Goal: Task Accomplishment & Management: Manage account settings

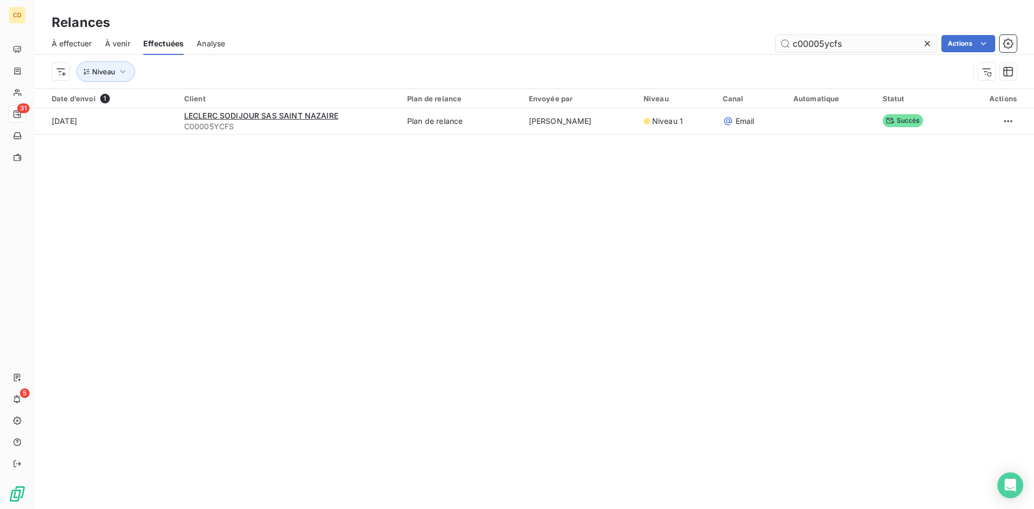
drag, startPoint x: 848, startPoint y: 46, endPoint x: 778, endPoint y: 45, distance: 70.0
click at [778, 45] on input "c00005ycfs" at bounding box center [855, 43] width 161 height 17
type input "C000093869"
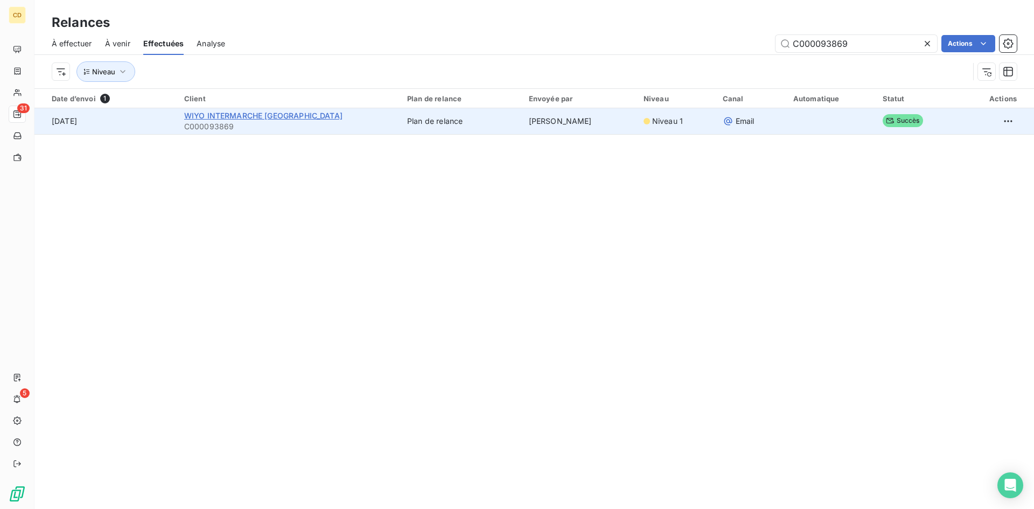
click at [246, 116] on span "WIYO INTERMARCHE [GEOGRAPHIC_DATA]" at bounding box center [263, 115] width 158 height 9
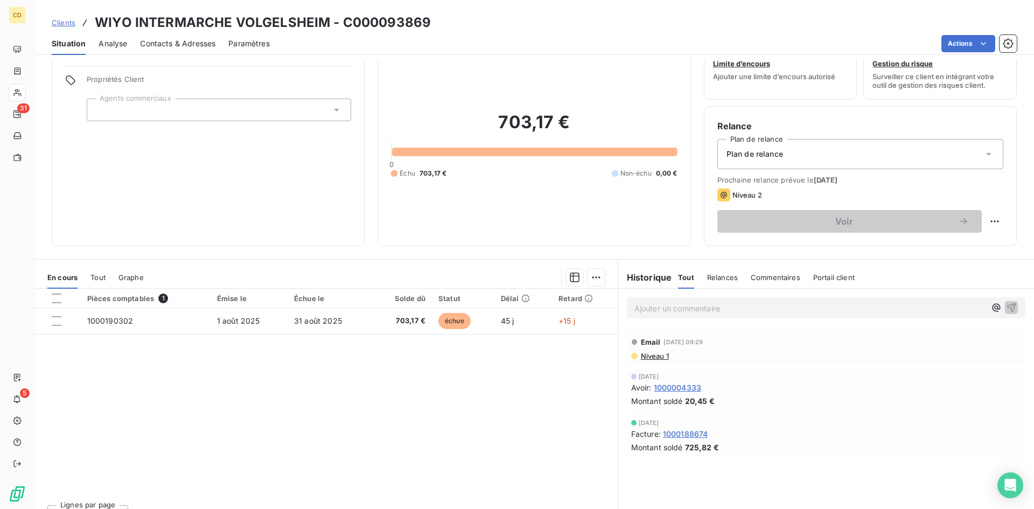
scroll to position [54, 0]
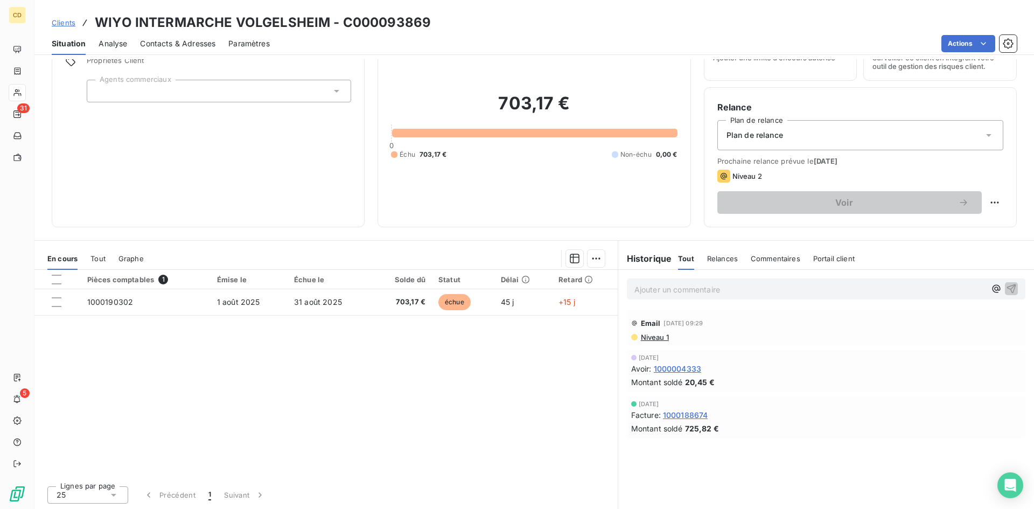
click at [691, 289] on p "Ajouter un commentaire ﻿" at bounding box center [809, 289] width 351 height 13
click at [684, 286] on p "EG :" at bounding box center [809, 289] width 351 height 12
click at [649, 295] on p "EG : réponse du client" at bounding box center [809, 289] width 351 height 12
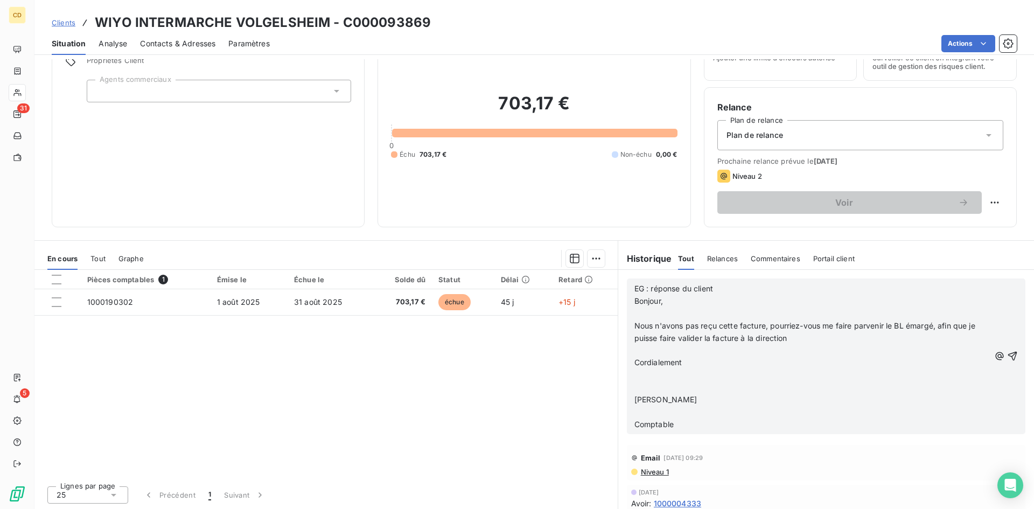
click at [634, 313] on p "﻿" at bounding box center [811, 313] width 355 height 12
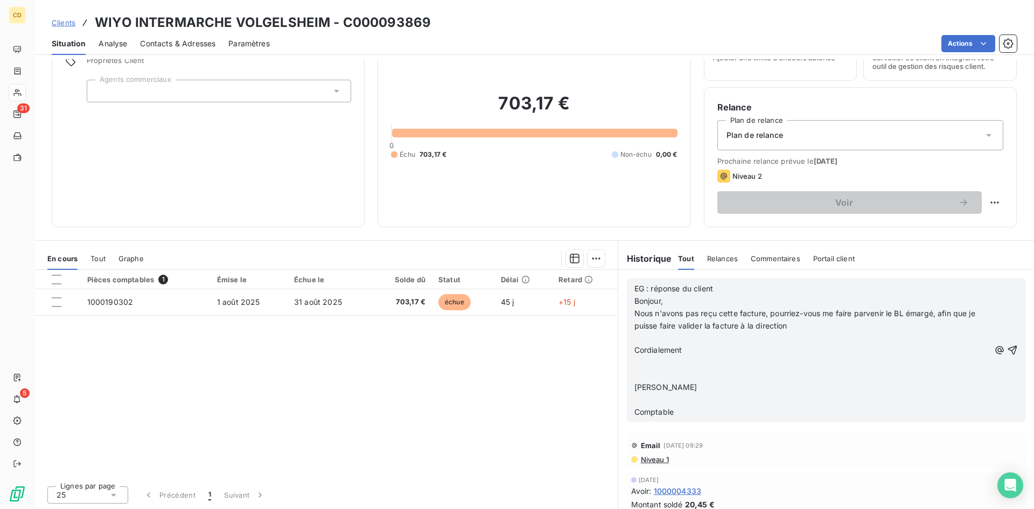
click at [634, 336] on p "﻿" at bounding box center [811, 338] width 355 height 12
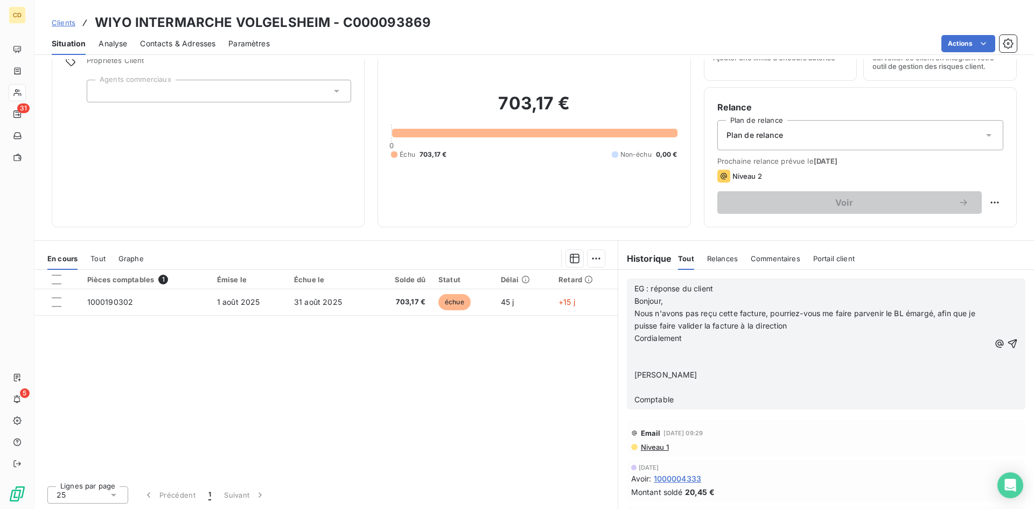
click at [634, 347] on p "﻿" at bounding box center [811, 350] width 355 height 12
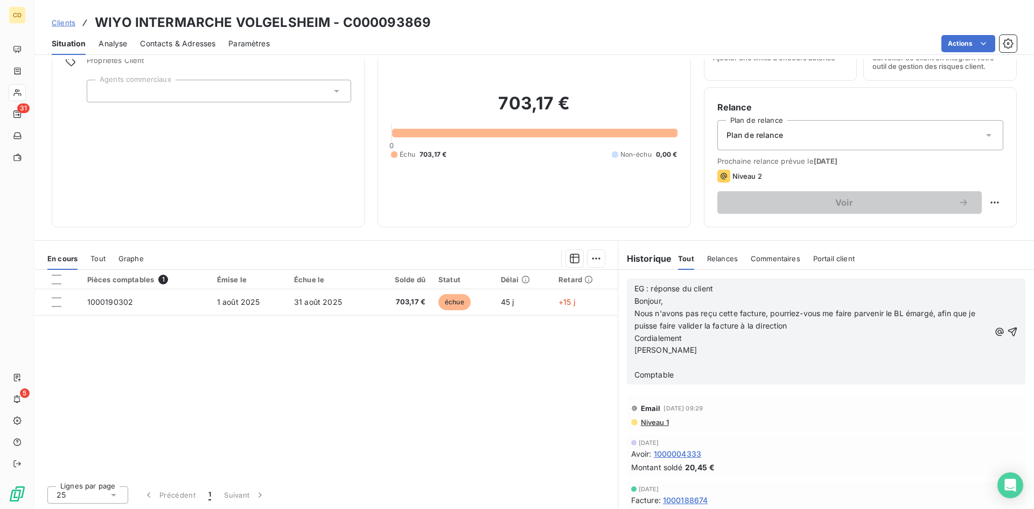
click at [634, 359] on p "﻿" at bounding box center [811, 362] width 355 height 12
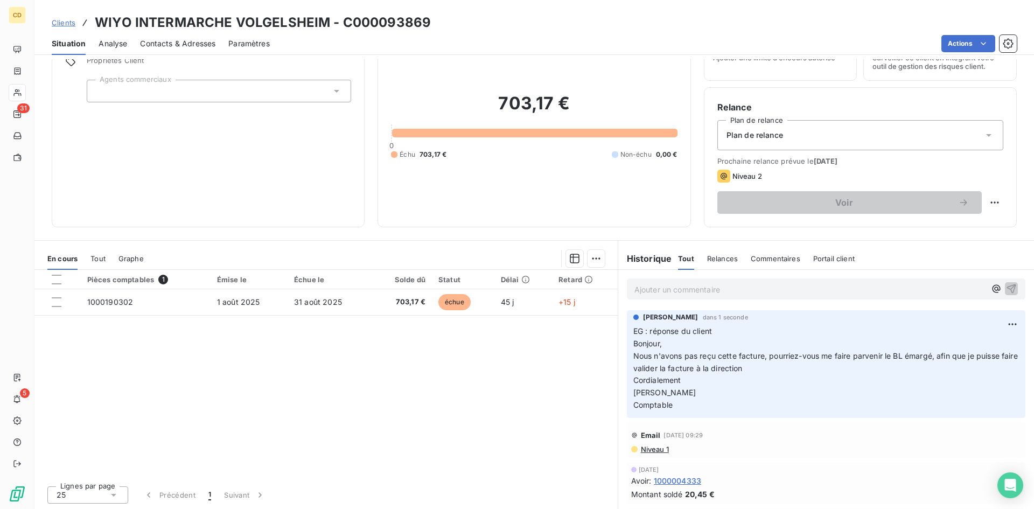
click at [657, 292] on p "Ajouter un commentaire ﻿" at bounding box center [809, 289] width 351 height 13
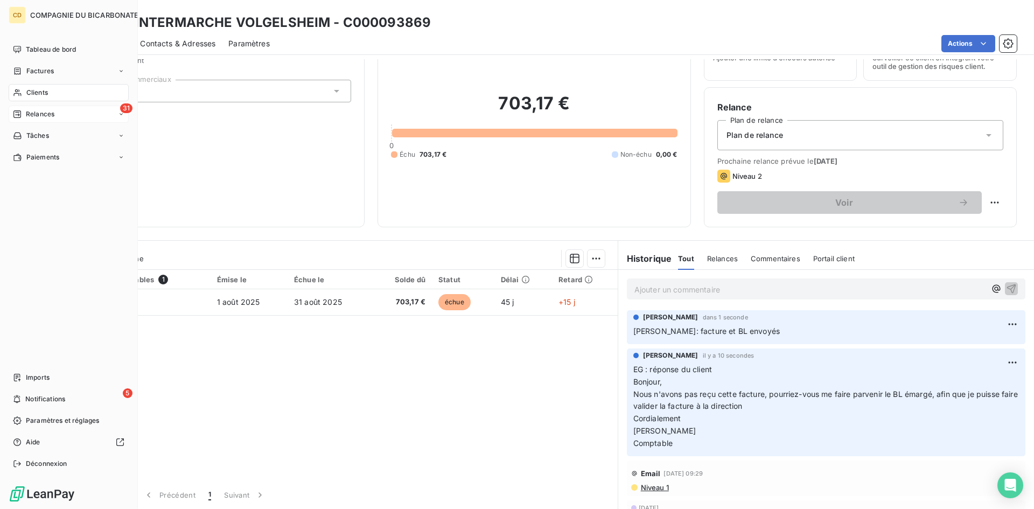
click at [27, 112] on span "Relances" at bounding box center [40, 114] width 29 height 10
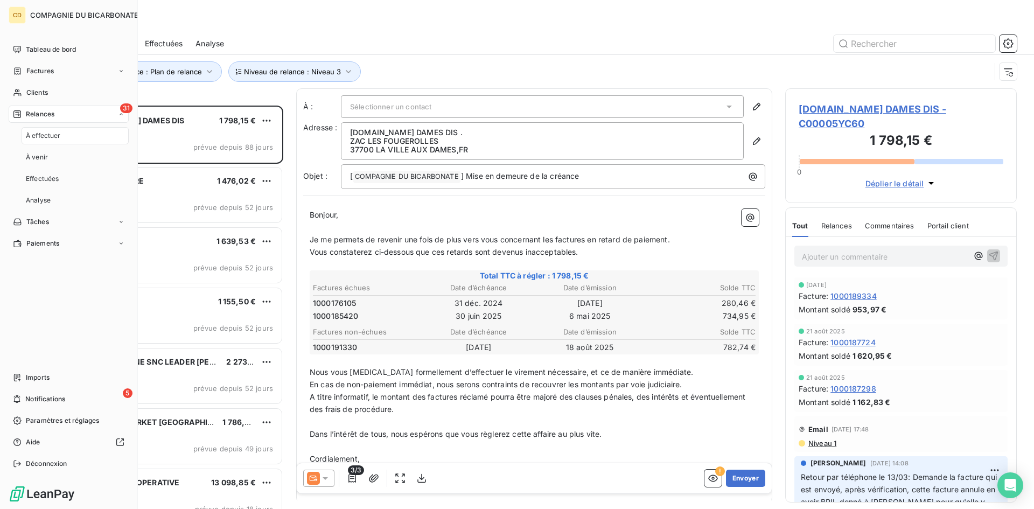
scroll to position [395, 223]
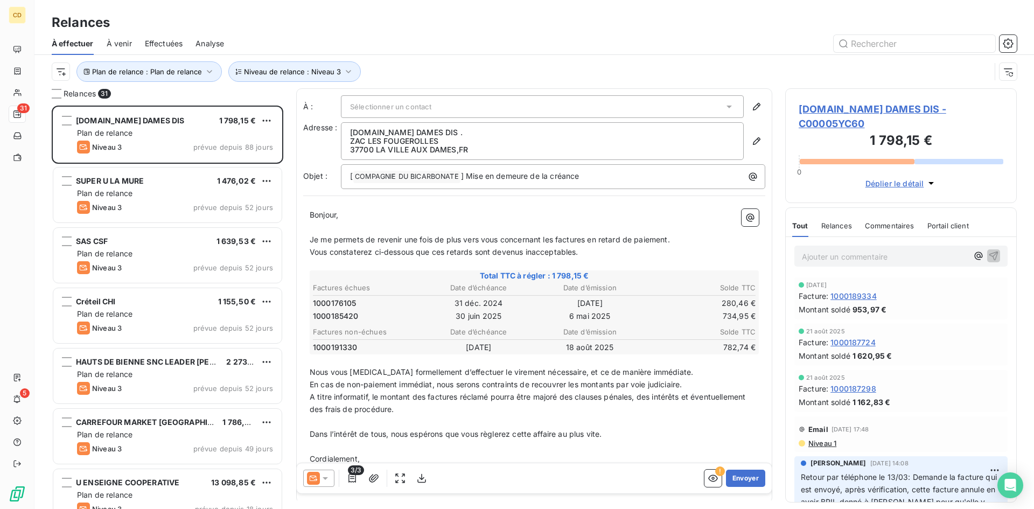
click at [124, 40] on span "À venir" at bounding box center [119, 43] width 25 height 11
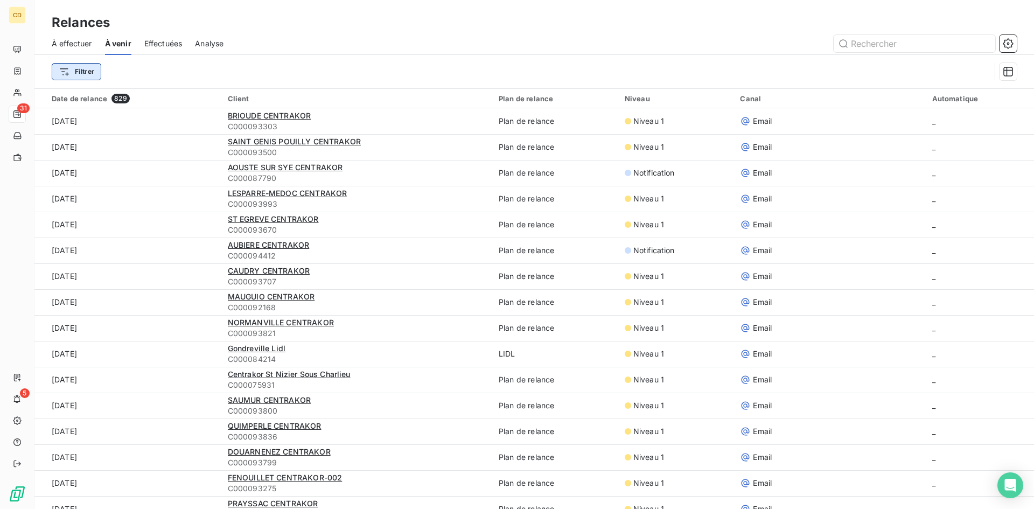
click at [74, 69] on html "CD 31 5 Relances À effectuer À venir Effectuées Analyse Filtrer Date de relance…" at bounding box center [517, 254] width 1034 height 509
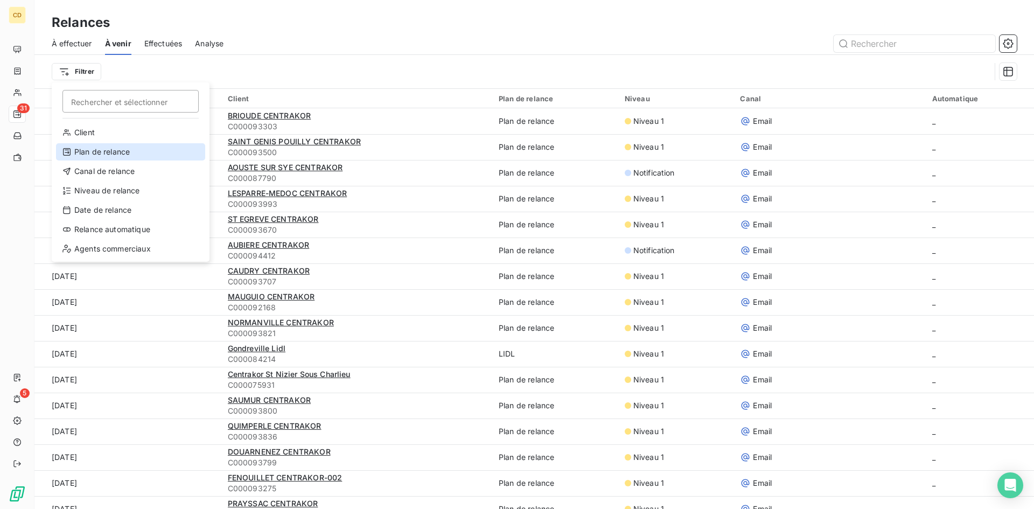
click at [120, 152] on div "Plan de relance" at bounding box center [130, 151] width 149 height 17
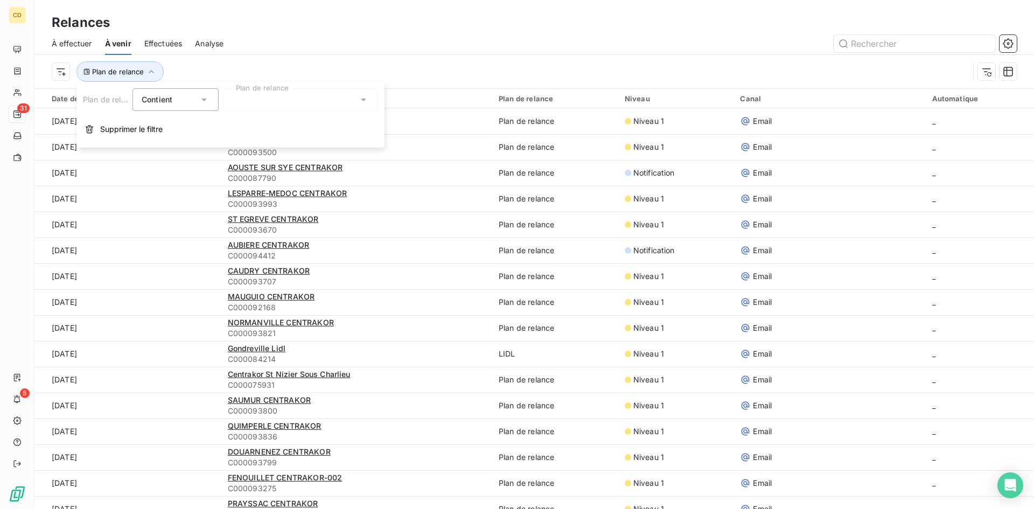
click at [364, 97] on icon at bounding box center [363, 99] width 11 height 11
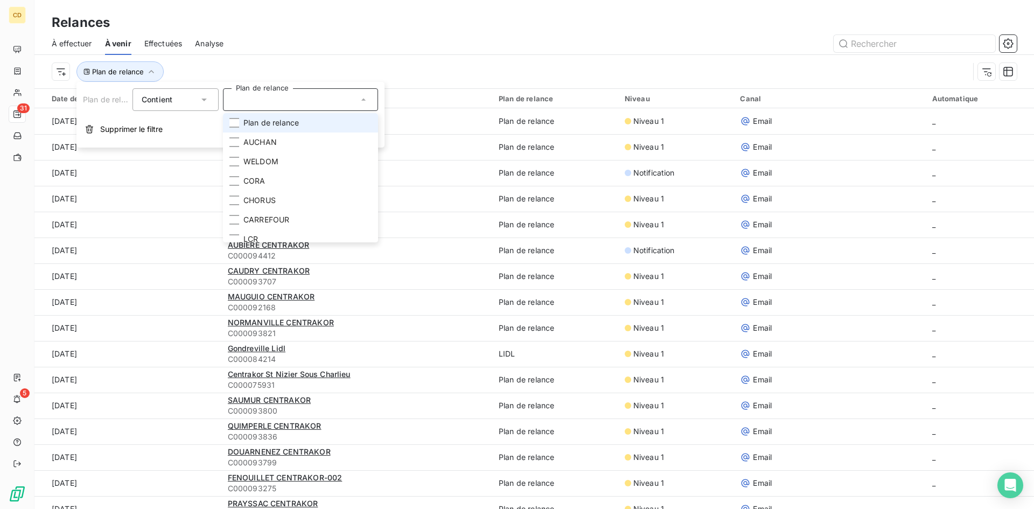
click at [318, 67] on div "Plan de relance" at bounding box center [510, 71] width 917 height 20
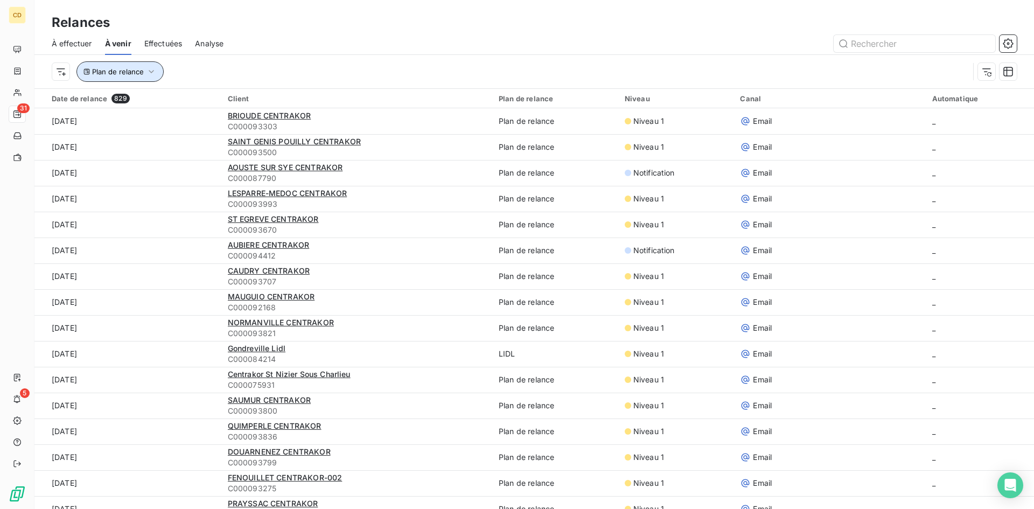
click at [149, 69] on icon "button" at bounding box center [151, 71] width 11 height 11
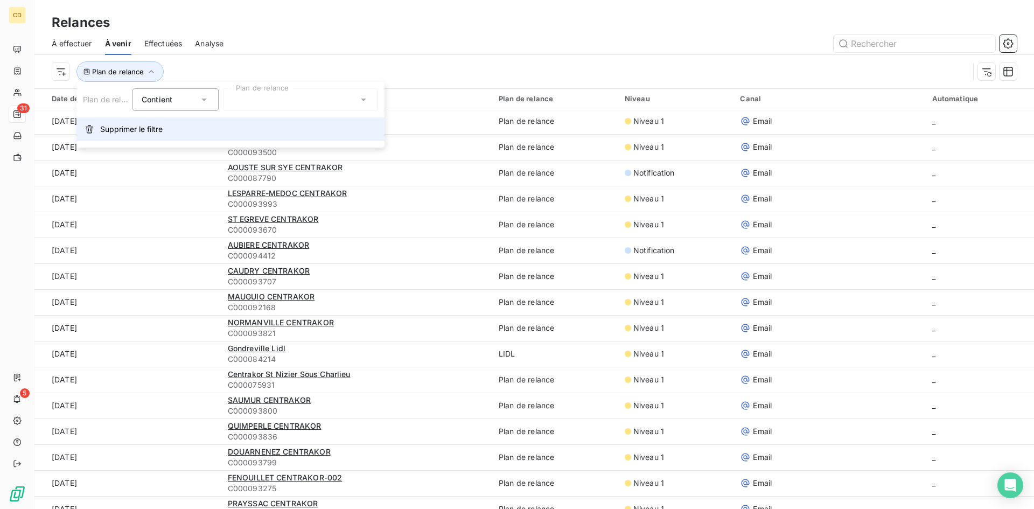
click at [108, 127] on span "Supprimer le filtre" at bounding box center [131, 129] width 62 height 11
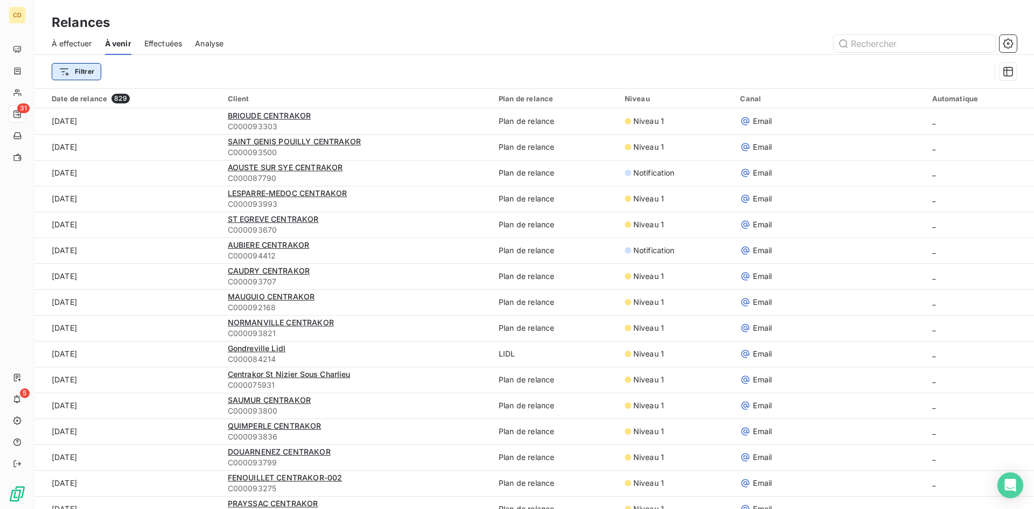
click at [64, 68] on html "CD 31 5 Relances À effectuer À venir Effectuées Analyse Filtrer Date de relance…" at bounding box center [517, 254] width 1034 height 509
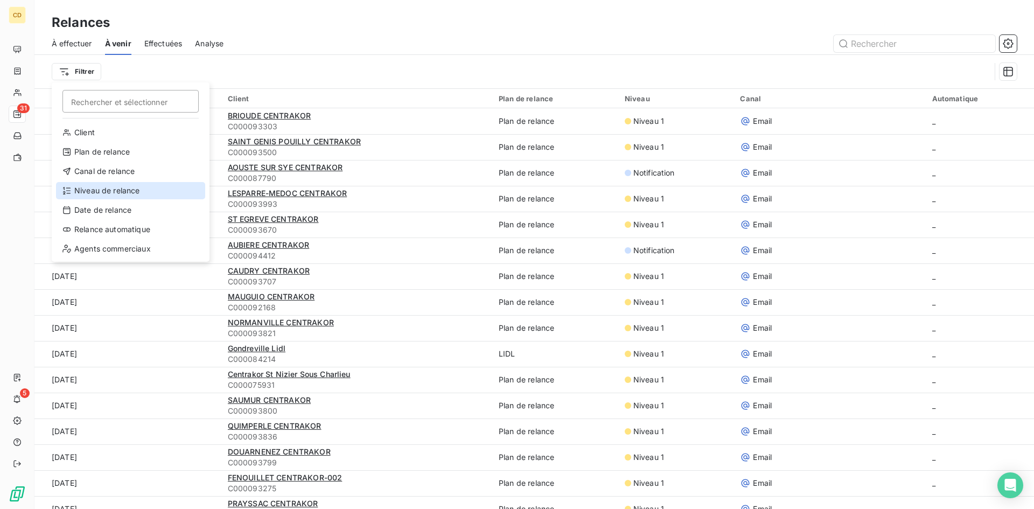
click at [122, 186] on div "Niveau de relance" at bounding box center [130, 190] width 149 height 17
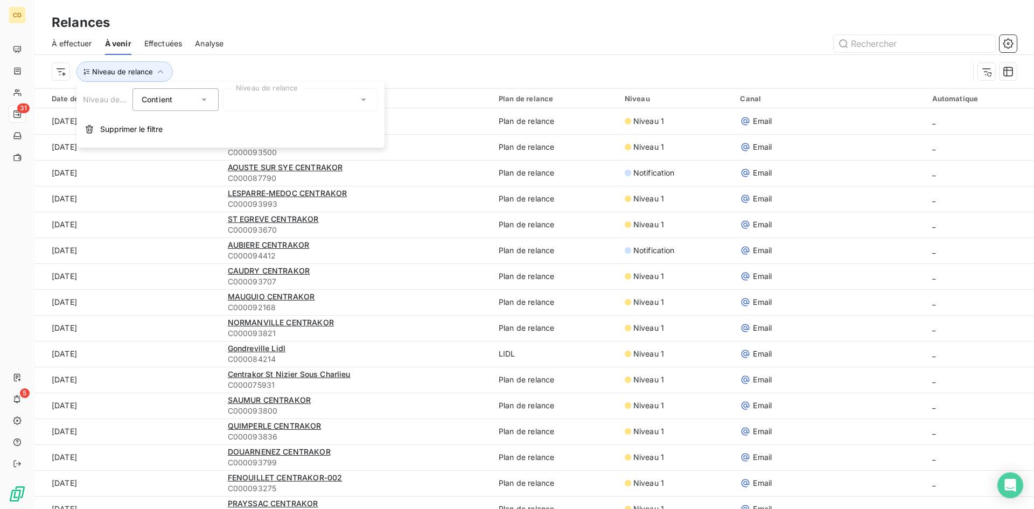
click at [363, 98] on icon at bounding box center [363, 99] width 11 height 11
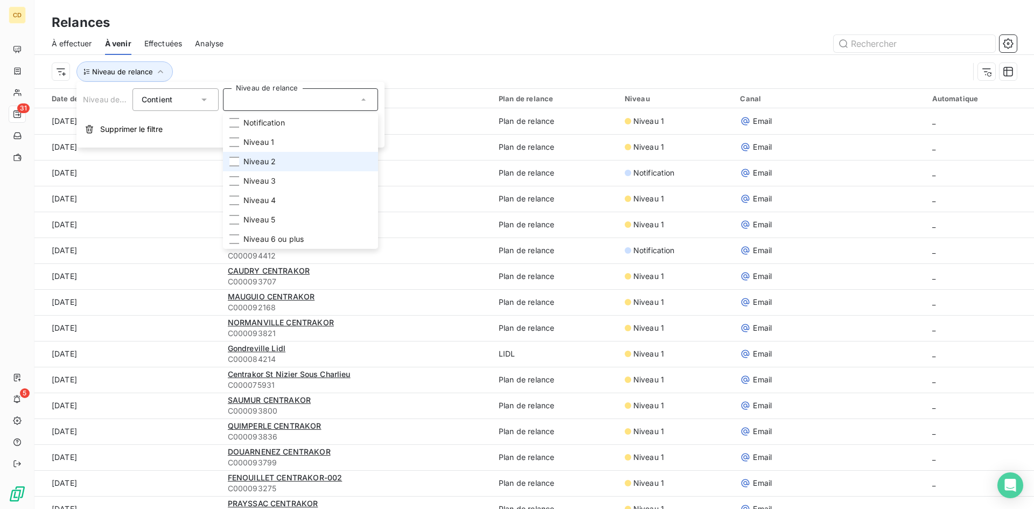
click at [270, 163] on span "Niveau 2" at bounding box center [259, 161] width 32 height 11
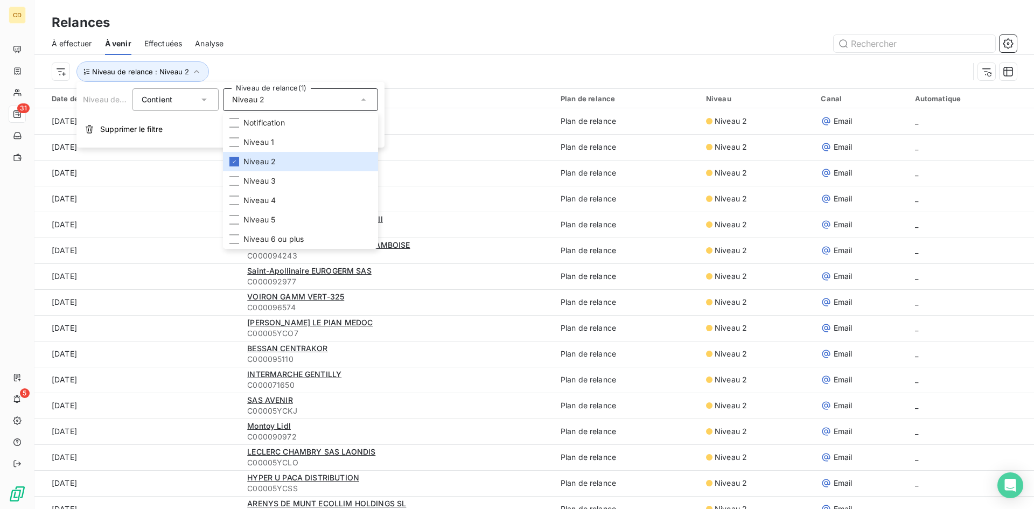
click at [484, 64] on div "Niveau de relance : Niveau 2" at bounding box center [510, 71] width 917 height 20
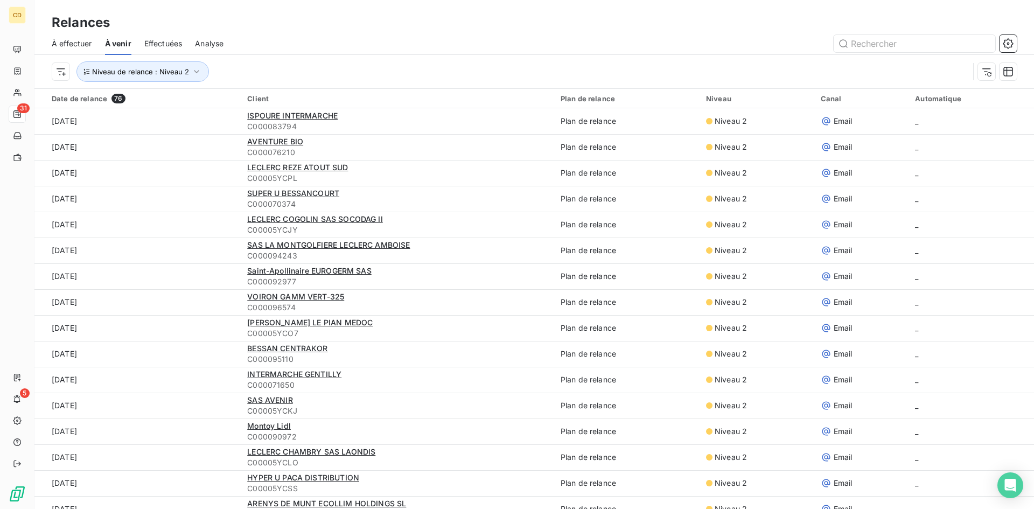
click at [73, 41] on span "À effectuer" at bounding box center [72, 43] width 40 height 11
